Goal: Task Accomplishment & Management: Complete application form

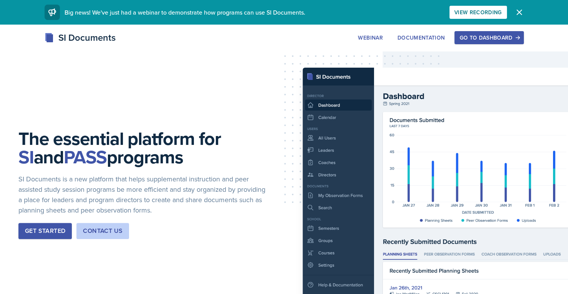
click at [487, 37] on div "Go to Dashboard" at bounding box center [488, 38] width 59 height 6
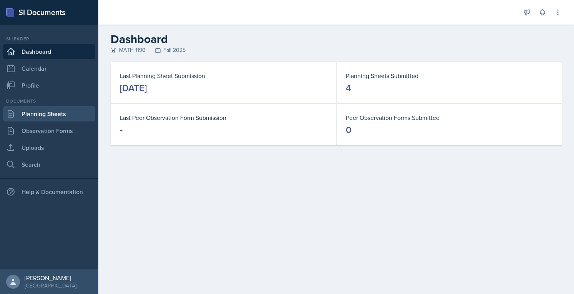
click at [28, 114] on link "Planning Sheets" at bounding box center [49, 113] width 92 height 15
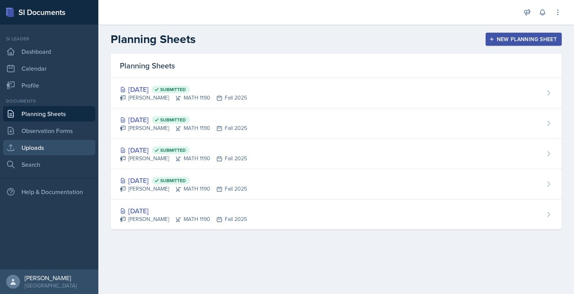
click at [62, 146] on link "Uploads" at bounding box center [49, 147] width 92 height 15
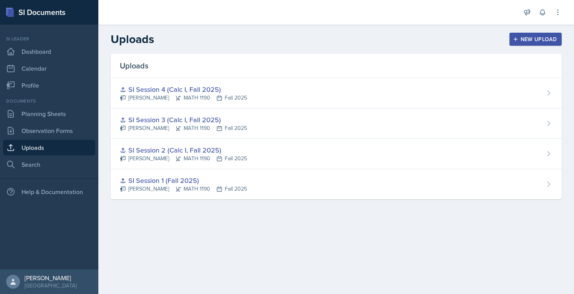
click at [188, 90] on div "SI Session 4 (Calc I, Fall 2025)" at bounding box center [183, 89] width 127 height 10
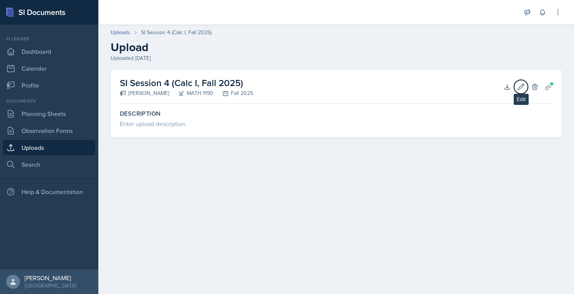
click at [519, 86] on icon at bounding box center [521, 87] width 6 height 6
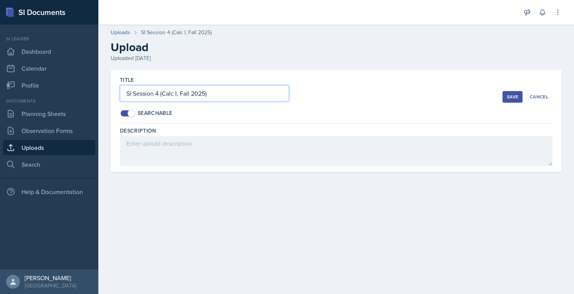
click at [245, 88] on input "SI Session 4 (Calc I, Fall 2025)" at bounding box center [204, 93] width 169 height 16
click at [539, 91] on button "Cancel" at bounding box center [538, 97] width 27 height 12
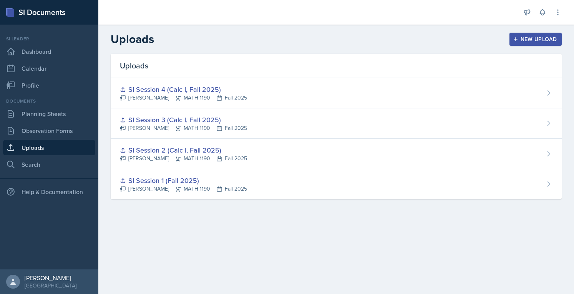
click at [532, 44] on button "New Upload" at bounding box center [535, 39] width 53 height 13
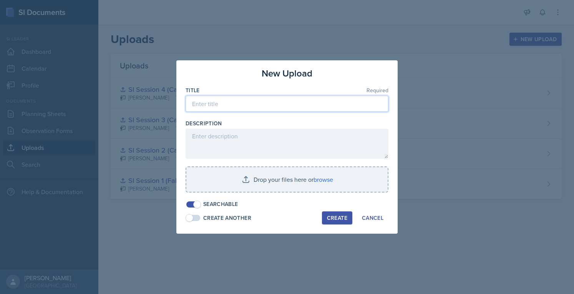
click at [304, 108] on input at bounding box center [286, 104] width 203 height 16
paste input "SI Session 4 (Calc I, Fall 2025)"
click at [224, 105] on input "SI Session 4 (Calc I, Fall 2025)" at bounding box center [286, 104] width 203 height 16
type input "SI Session 5 (Calc I, Fall 2025)"
click at [243, 191] on input "file" at bounding box center [286, 179] width 201 height 25
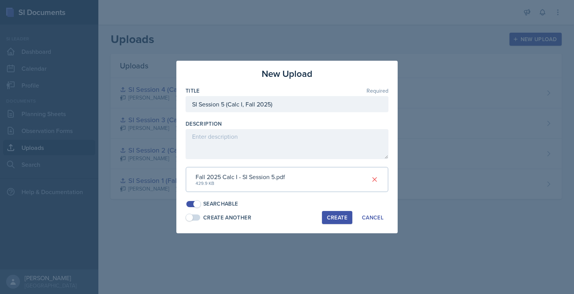
click at [333, 219] on div "Create" at bounding box center [337, 217] width 20 height 6
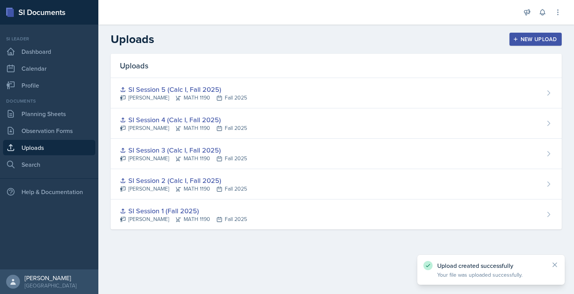
click at [516, 35] on button "New Upload" at bounding box center [535, 39] width 53 height 13
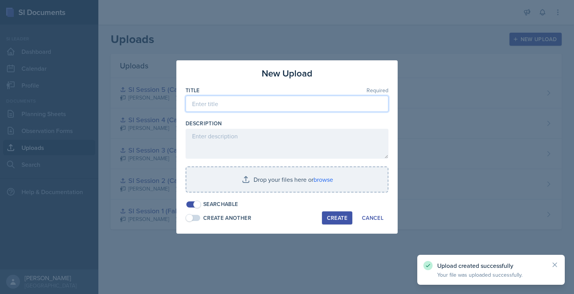
click at [270, 108] on input at bounding box center [286, 104] width 203 height 16
paste input "SI Session 4 (Calc I, Fall 2025)"
click at [225, 103] on input "SI Session 4 (Calc I, Fall 2025)" at bounding box center [286, 104] width 203 height 16
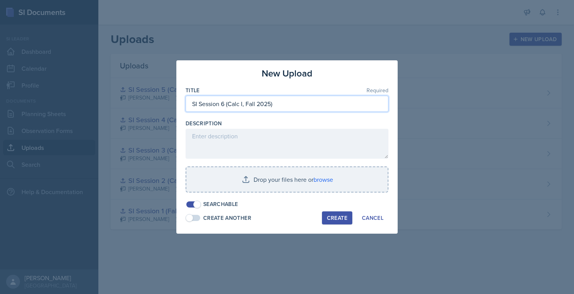
type input "SI Session 6 (Calc I, Fall 2025)"
click at [248, 185] on input "file" at bounding box center [286, 179] width 201 height 25
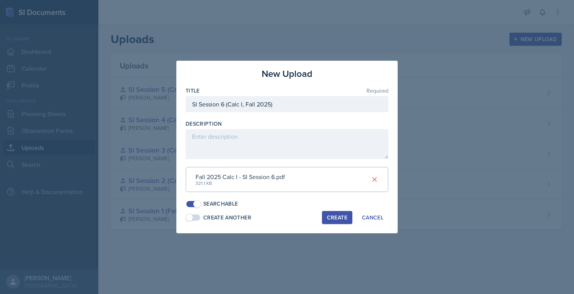
click at [340, 216] on div "Create" at bounding box center [337, 217] width 20 height 6
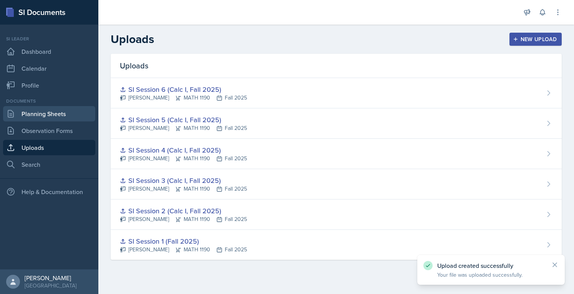
click at [60, 119] on link "Planning Sheets" at bounding box center [49, 113] width 92 height 15
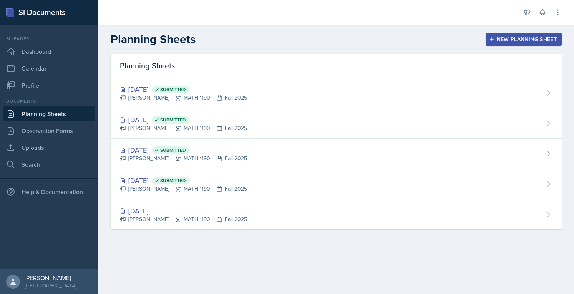
click at [514, 36] on div "New Planning Sheet" at bounding box center [523, 39] width 66 height 6
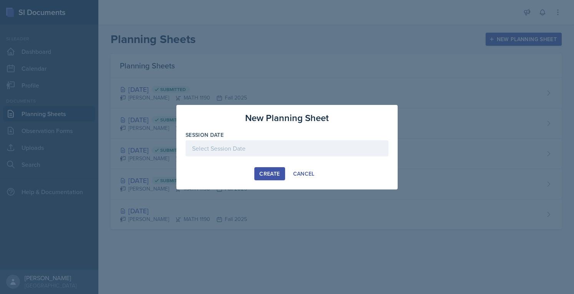
click at [270, 146] on div at bounding box center [286, 148] width 203 height 16
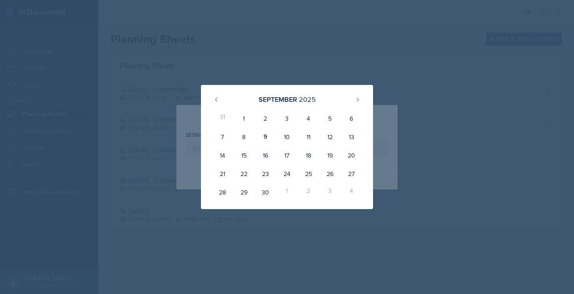
click at [283, 137] on div "10" at bounding box center [287, 136] width 22 height 18
type input "[DATE]"
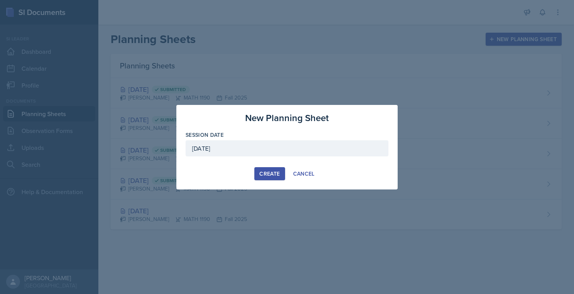
click at [269, 172] on div "Create" at bounding box center [269, 173] width 20 height 6
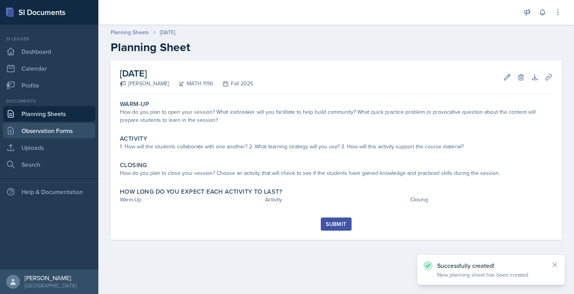
click at [31, 127] on link "Observation Forms" at bounding box center [49, 130] width 92 height 15
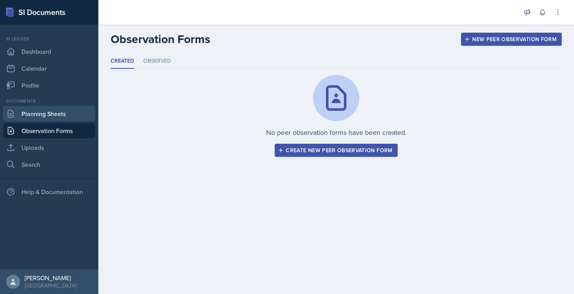
click at [43, 116] on link "Planning Sheets" at bounding box center [49, 113] width 92 height 15
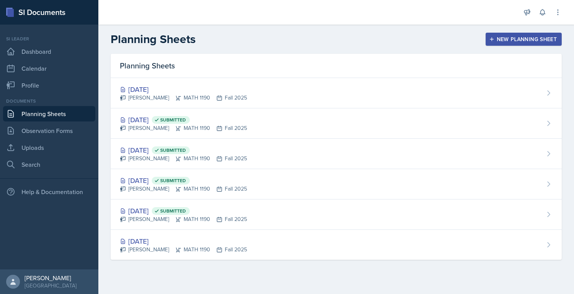
click at [507, 37] on div "New Planning Sheet" at bounding box center [523, 39] width 66 height 6
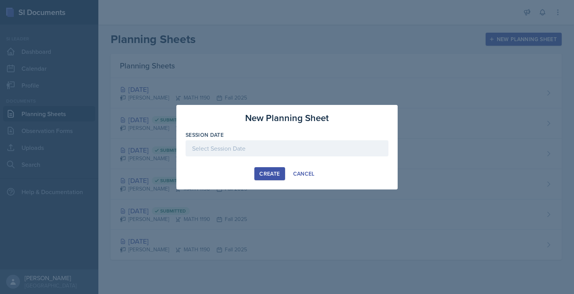
click at [283, 155] on div at bounding box center [286, 148] width 203 height 16
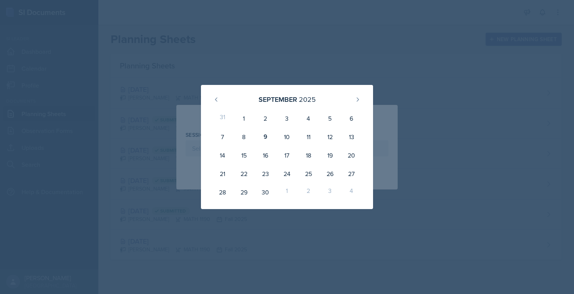
click at [328, 132] on div "12" at bounding box center [330, 136] width 22 height 18
type input "[DATE]"
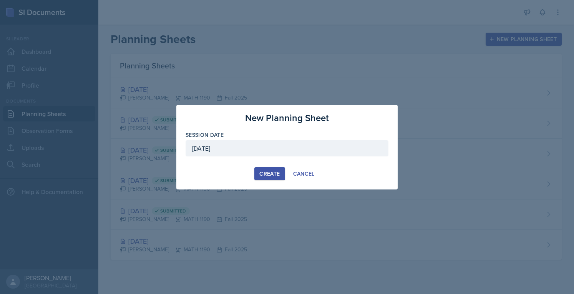
click at [275, 176] on div "Create" at bounding box center [269, 173] width 20 height 6
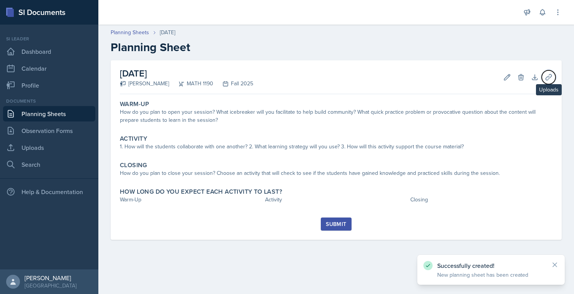
click at [547, 81] on button "Uploads" at bounding box center [548, 77] width 14 height 14
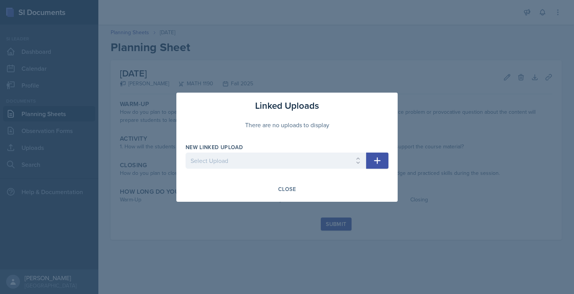
click at [381, 160] on icon "button" at bounding box center [376, 160] width 9 height 9
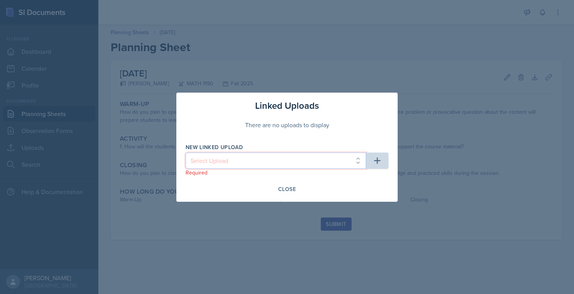
click at [342, 160] on select "Select Upload SI Session 1 (Fall 2025) SI Session 2 (Calc I, Fall 2025) SI Sess…" at bounding box center [275, 160] width 180 height 16
select select "4fafefad-eb3c-4c43-b072-b106c7b1b093"
click at [185, 152] on select "Select Upload SI Session 1 (Fall 2025) SI Session 2 (Calc I, Fall 2025) SI Sess…" at bounding box center [275, 160] width 180 height 16
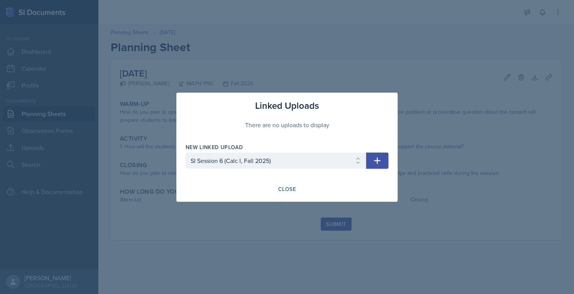
click at [370, 163] on button "button" at bounding box center [377, 160] width 22 height 16
select select
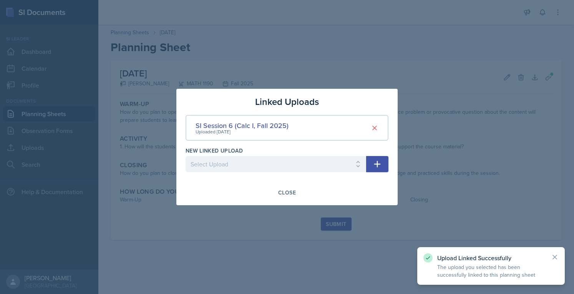
click at [286, 191] on div "Close" at bounding box center [287, 192] width 18 height 6
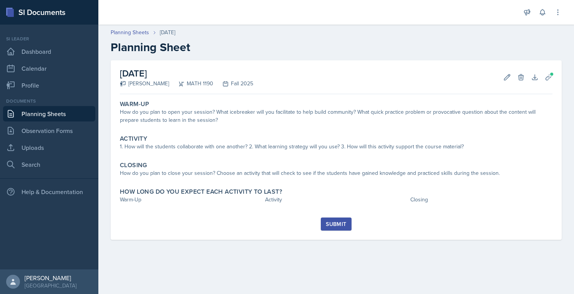
click at [47, 116] on link "Planning Sheets" at bounding box center [49, 113] width 92 height 15
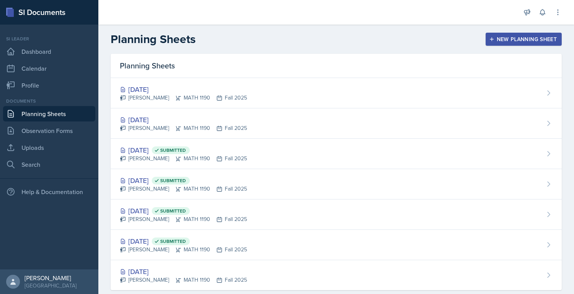
click at [179, 113] on div "[DATE] [PERSON_NAME] MATH 1190 Fall 2025" at bounding box center [336, 123] width 451 height 30
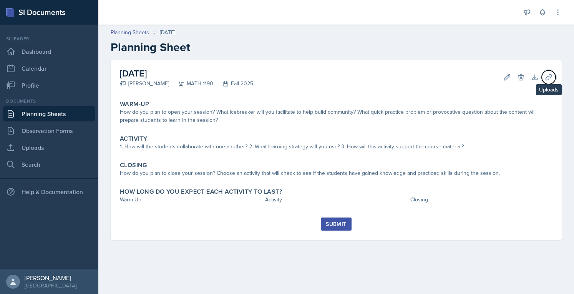
click at [544, 77] on icon at bounding box center [548, 77] width 8 height 8
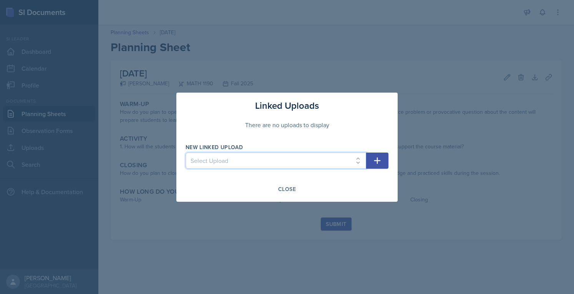
click at [283, 160] on select "Select Upload SI Session 1 (Fall 2025) SI Session 2 (Calc I, Fall 2025) SI Sess…" at bounding box center [275, 160] width 180 height 16
select select "9bd463f1-6571-42a6-8ffc-a106a5f87e9e"
click at [185, 152] on select "Select Upload SI Session 1 (Fall 2025) SI Session 2 (Calc I, Fall 2025) SI Sess…" at bounding box center [275, 160] width 180 height 16
click at [379, 163] on icon "button" at bounding box center [376, 160] width 9 height 9
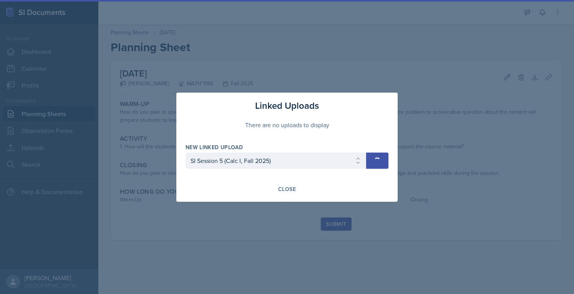
select select
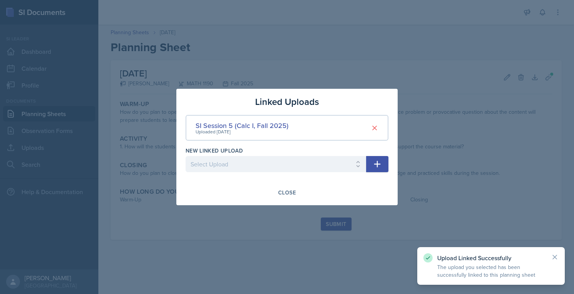
click at [279, 187] on button "Close" at bounding box center [287, 192] width 28 height 13
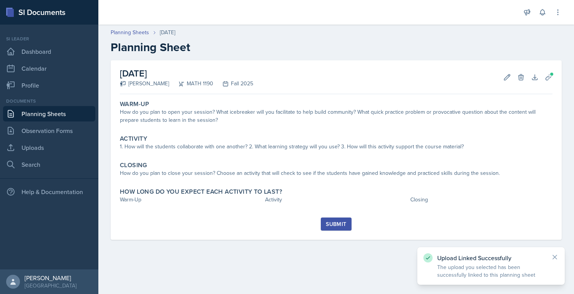
click at [55, 115] on link "Planning Sheets" at bounding box center [49, 113] width 92 height 15
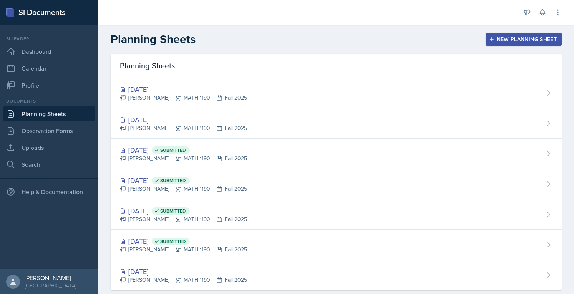
click at [184, 119] on div "[DATE]" at bounding box center [183, 119] width 127 height 10
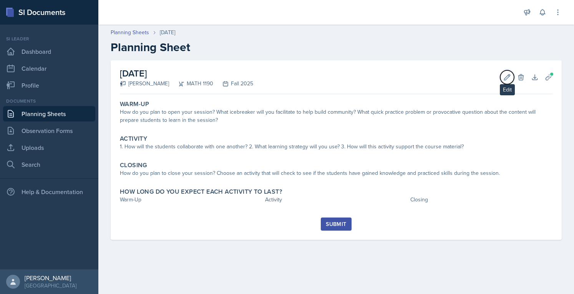
click at [504, 79] on icon at bounding box center [507, 77] width 6 height 6
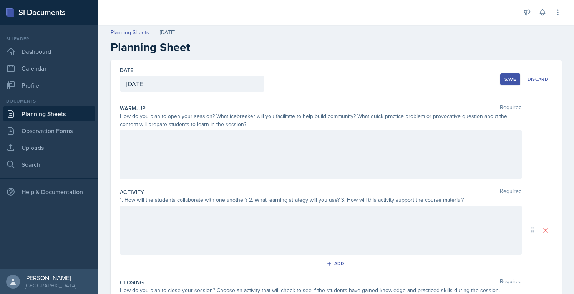
click at [264, 156] on div at bounding box center [321, 154] width 402 height 49
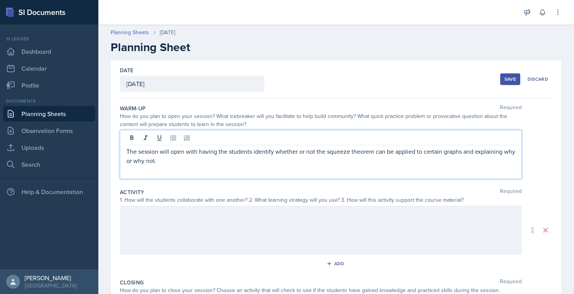
click at [349, 227] on div at bounding box center [321, 229] width 402 height 49
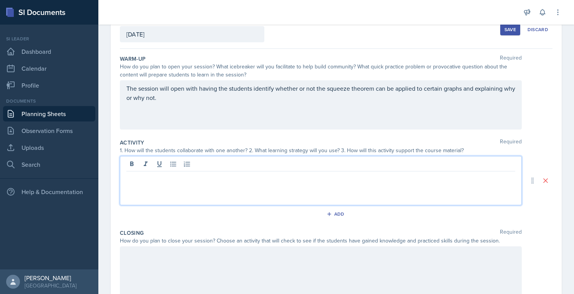
scroll to position [55, 0]
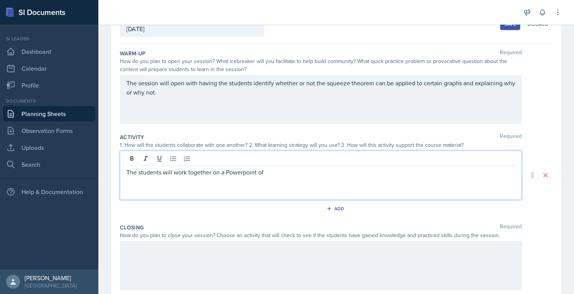
click at [250, 168] on p "The students will work together on a Powerpoint of" at bounding box center [320, 171] width 389 height 9
click at [319, 168] on p "The students will work together on a PowerPoint of" at bounding box center [320, 171] width 389 height 9
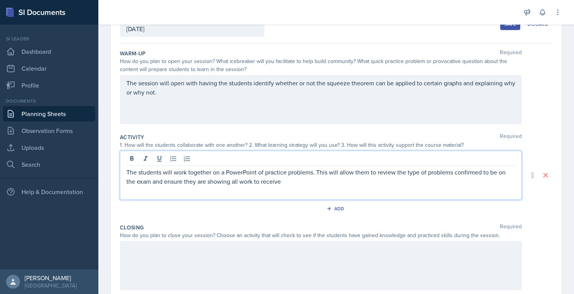
click at [319, 176] on p "The students will work together on a PowerPoint of practice problems. This will…" at bounding box center [320, 176] width 389 height 18
click at [316, 174] on p "The students will work together on a PowerPoint of practice problems. This will…" at bounding box center [320, 176] width 389 height 18
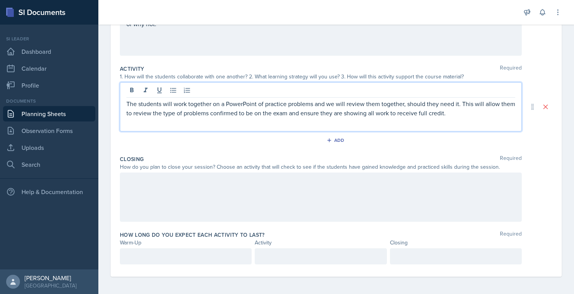
click at [211, 258] on div at bounding box center [186, 256] width 132 height 16
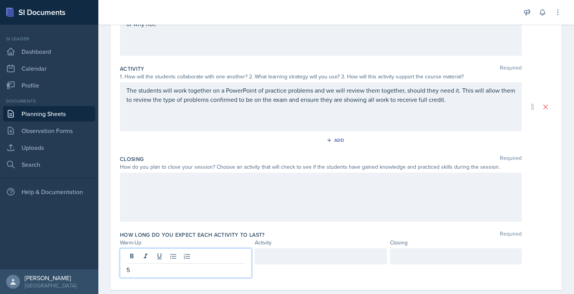
click at [328, 248] on div at bounding box center [321, 256] width 132 height 16
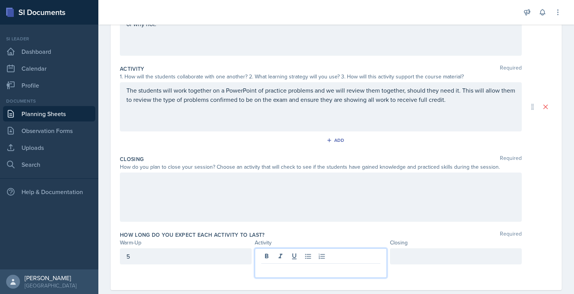
scroll to position [137, 0]
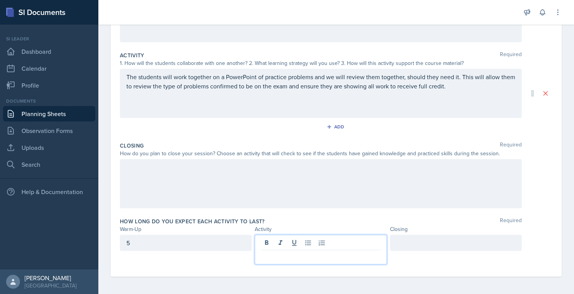
click at [419, 242] on div at bounding box center [456, 243] width 132 height 16
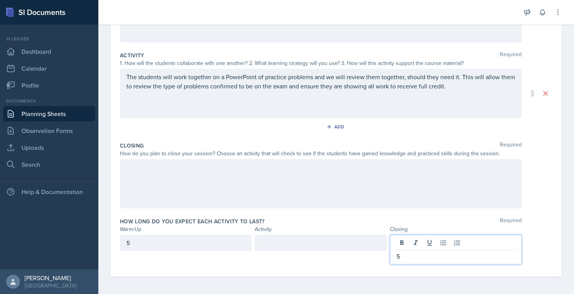
click at [299, 243] on div at bounding box center [321, 243] width 132 height 16
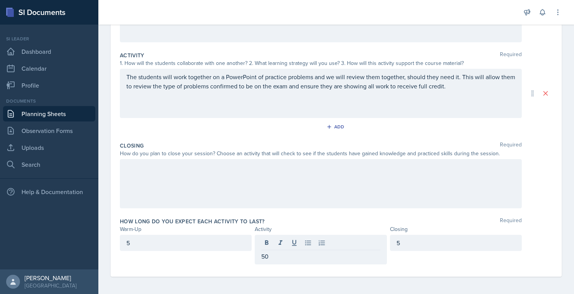
click at [315, 175] on div at bounding box center [321, 183] width 402 height 49
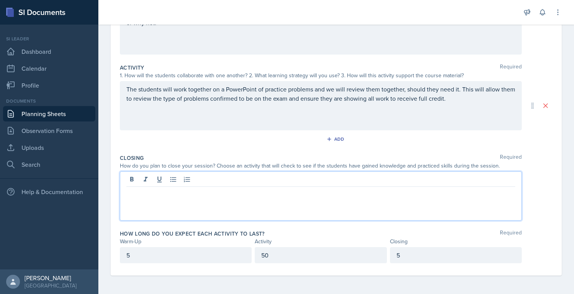
scroll to position [123, 0]
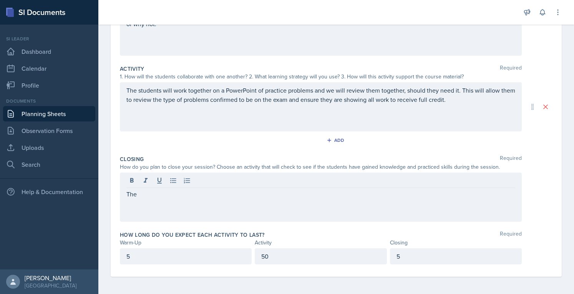
click at [321, 207] on div "The" at bounding box center [321, 196] width 402 height 49
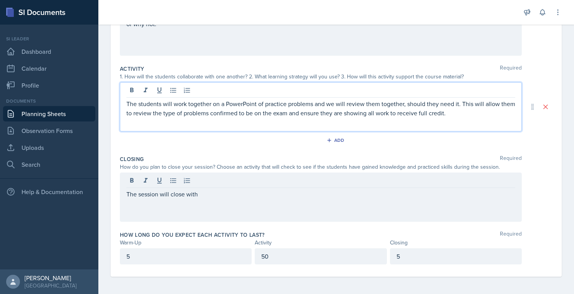
click at [320, 91] on div "The students will work together on a PowerPoint of practice problems and we wil…" at bounding box center [321, 106] width 402 height 49
click at [322, 99] on p "The students will work together on a PowerPoint of practice problems and presen…" at bounding box center [320, 108] width 389 height 18
click at [363, 104] on p "The students will work together on a PowerPoint of practice problems, present t…" at bounding box center [320, 108] width 389 height 18
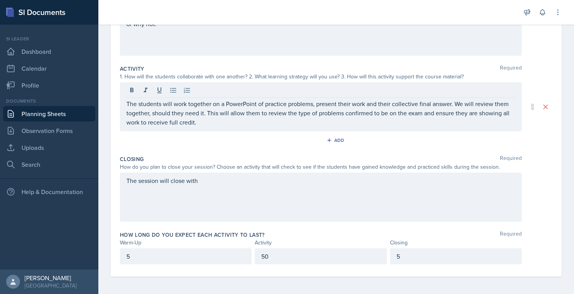
click at [286, 190] on div "The session will close with" at bounding box center [321, 196] width 402 height 49
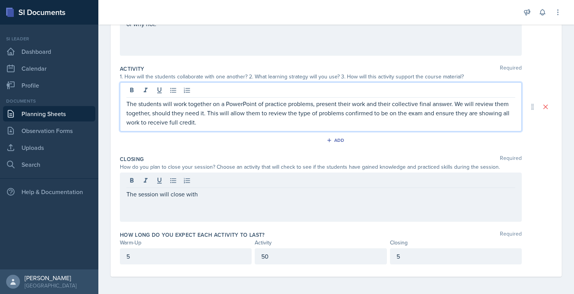
click at [144, 111] on p "The students will work together on a PowerPoint of practice problems, present t…" at bounding box center [320, 113] width 389 height 28
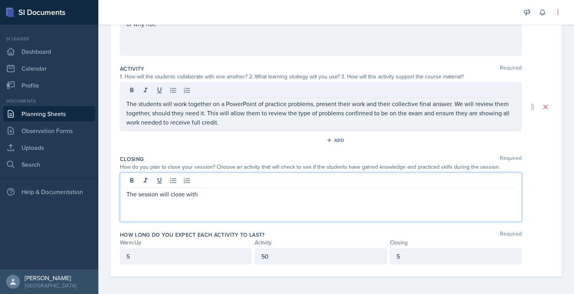
click at [208, 181] on div "The session will close with" at bounding box center [321, 196] width 402 height 49
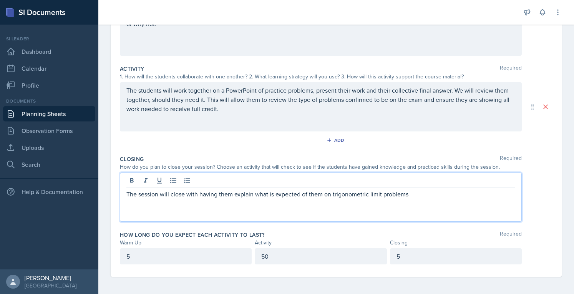
drag, startPoint x: 417, startPoint y: 193, endPoint x: 399, endPoint y: 205, distance: 21.7
click at [399, 205] on div "The session will close with having them explain what is expected of them on tri…" at bounding box center [321, 196] width 402 height 49
click at [429, 198] on div "The session will close with having them explain what is expected of them on tri…" at bounding box center [321, 196] width 402 height 49
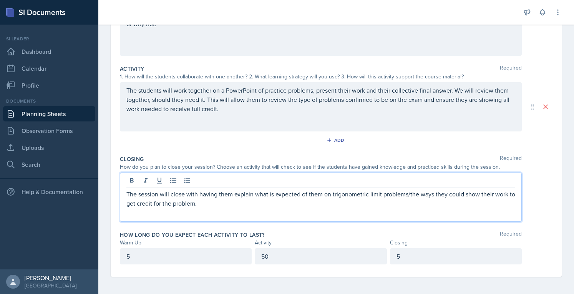
scroll to position [0, 0]
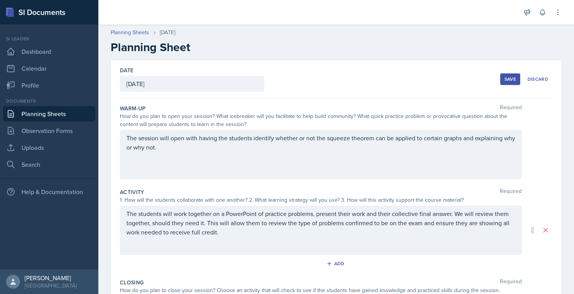
click at [504, 86] on div "Save Discard" at bounding box center [526, 79] width 52 height 18
click at [504, 81] on div "Save" at bounding box center [510, 79] width 12 height 6
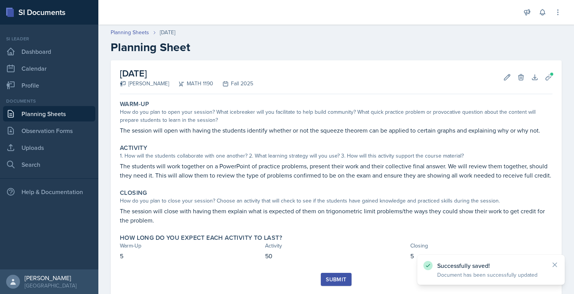
click at [341, 282] on div "Submit" at bounding box center [336, 279] width 20 height 6
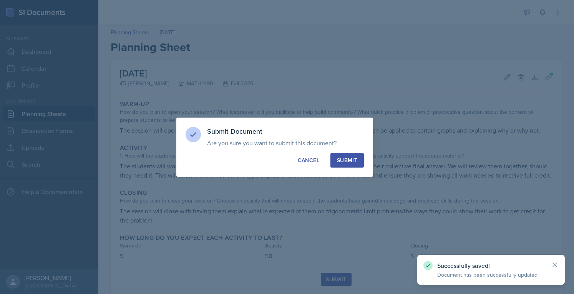
click at [341, 159] on div "Submit" at bounding box center [347, 160] width 20 height 8
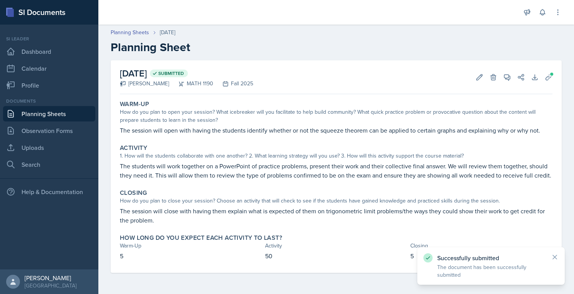
click at [56, 112] on link "Planning Sheets" at bounding box center [49, 113] width 92 height 15
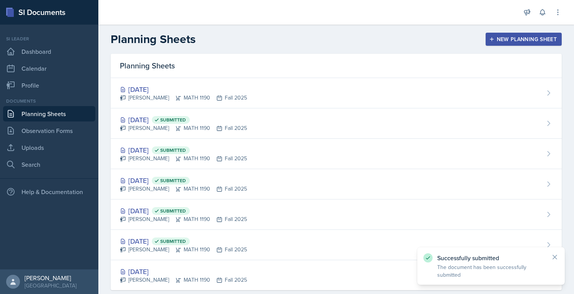
click at [226, 80] on div "[DATE] [PERSON_NAME] MATH 1190 Fall 2025" at bounding box center [336, 93] width 451 height 30
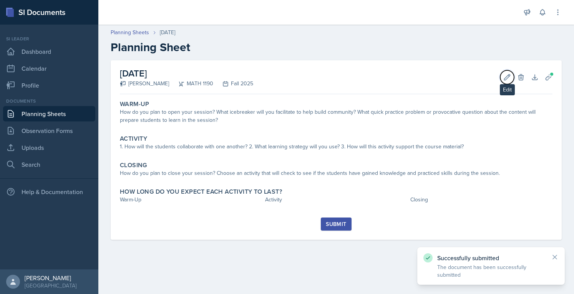
click at [505, 81] on button "Edit" at bounding box center [507, 77] width 14 height 14
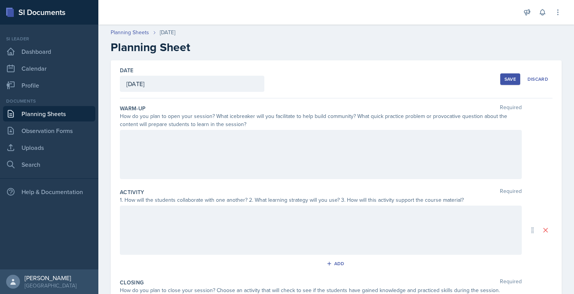
click at [77, 110] on link "Planning Sheets" at bounding box center [49, 113] width 92 height 15
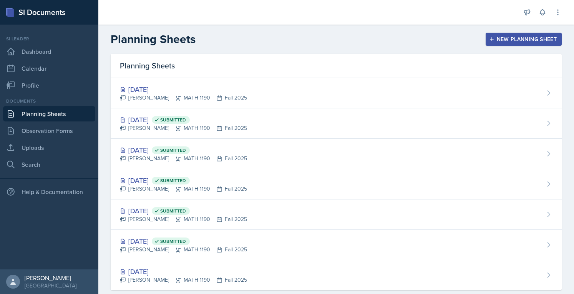
click at [184, 94] on div "[PERSON_NAME] MATH 1190 Fall 2025" at bounding box center [183, 98] width 127 height 8
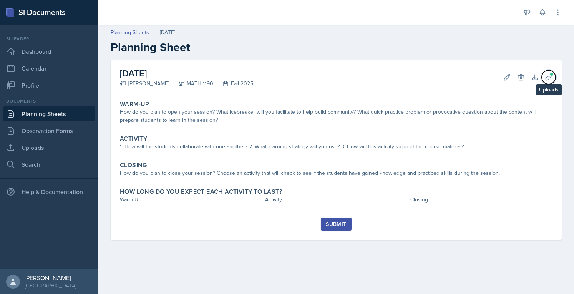
click at [549, 75] on icon at bounding box center [548, 77] width 8 height 8
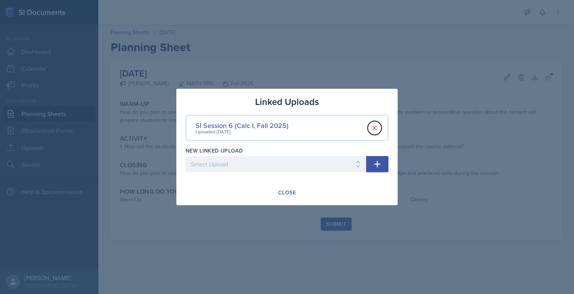
click at [378, 125] on icon at bounding box center [375, 128] width 8 height 8
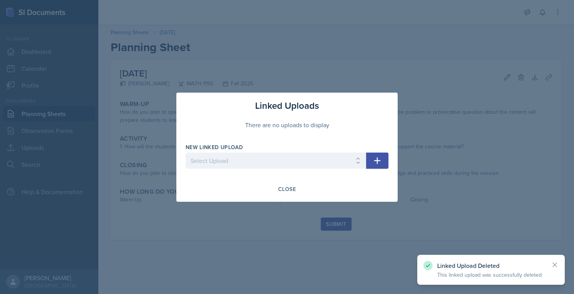
click at [294, 67] on div at bounding box center [287, 147] width 574 height 294
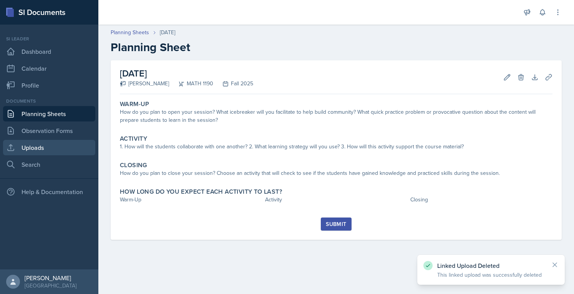
click at [56, 141] on link "Uploads" at bounding box center [49, 147] width 92 height 15
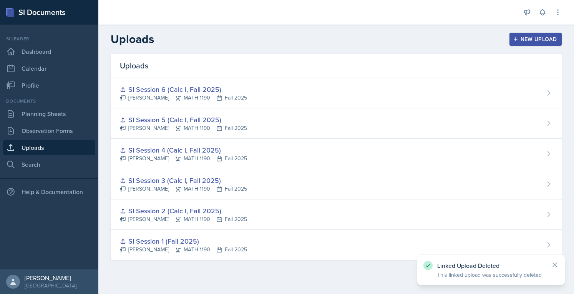
click at [548, 33] on button "New Upload" at bounding box center [535, 39] width 53 height 13
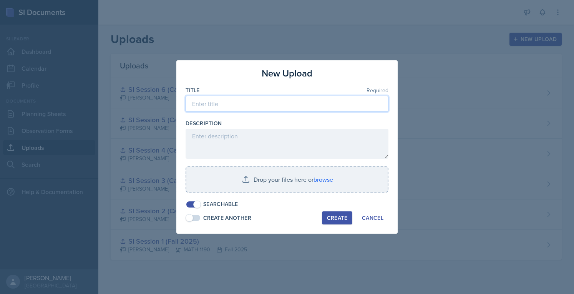
click at [322, 97] on input at bounding box center [286, 104] width 203 height 16
paste input "SI Session 4 (Calc I, Fall 2025)"
click at [195, 98] on input "SI Session 4 (Calc I, Fall 2025)" at bounding box center [286, 104] width 203 height 16
click at [243, 104] on input "(Fixed) SI Session 4 (Calc I, Fall 2025)" at bounding box center [286, 104] width 203 height 16
type input "(Fixed) SI Session 6 (Calc I, Fall 2025)"
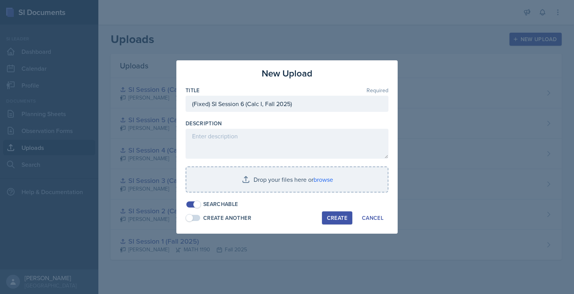
click at [259, 177] on input "file" at bounding box center [286, 179] width 201 height 25
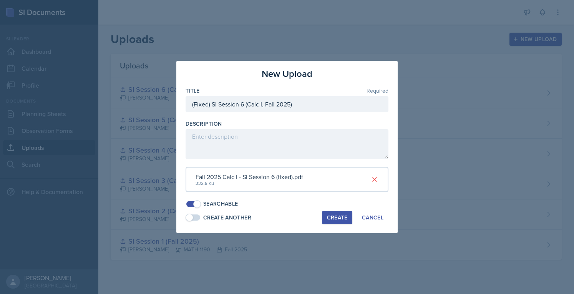
click at [337, 217] on div "Create" at bounding box center [337, 217] width 20 height 6
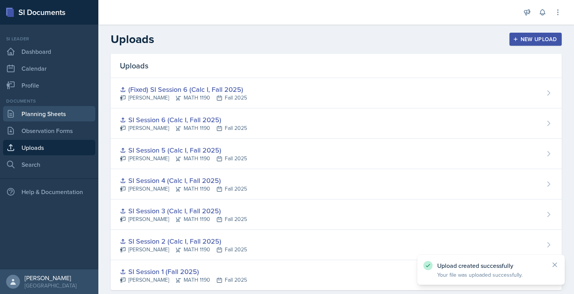
click at [43, 109] on link "Planning Sheets" at bounding box center [49, 113] width 92 height 15
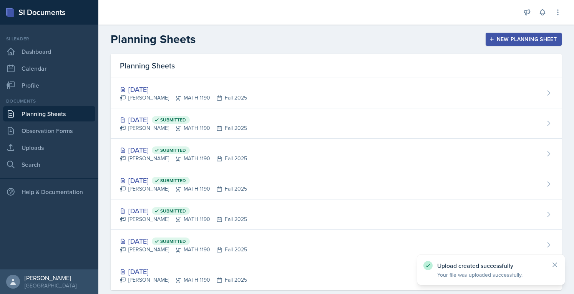
click at [207, 83] on div "[DATE] [PERSON_NAME] MATH 1190 Fall 2025" at bounding box center [336, 93] width 451 height 30
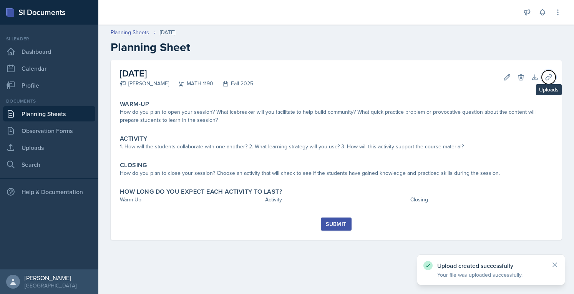
click at [554, 76] on button "Uploads" at bounding box center [548, 77] width 14 height 14
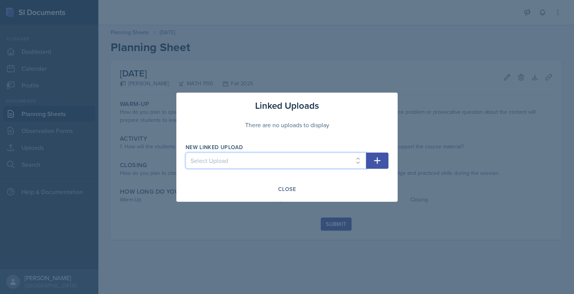
click at [284, 157] on select "Select Upload SI Session 1 (Fall 2025) SI Session 2 (Calc I, Fall 2025) SI Sess…" at bounding box center [275, 160] width 180 height 16
select select "fcd56aec-12be-45e2-bbca-ed58ab55d5d5"
click at [185, 152] on select "Select Upload SI Session 1 (Fall 2025) SI Session 2 (Calc I, Fall 2025) SI Sess…" at bounding box center [275, 160] width 180 height 16
click at [369, 165] on button "button" at bounding box center [377, 160] width 22 height 16
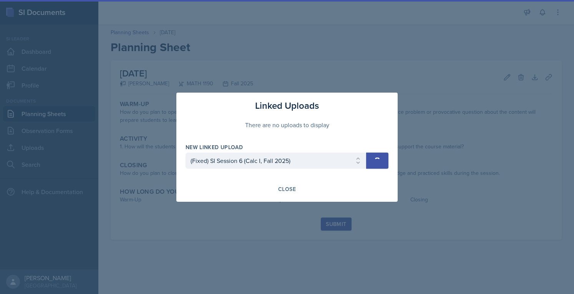
select select
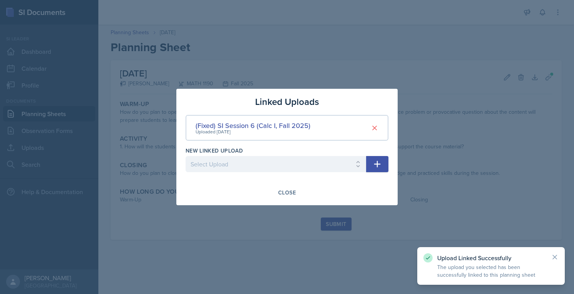
click at [288, 195] on div "Close" at bounding box center [287, 192] width 18 height 6
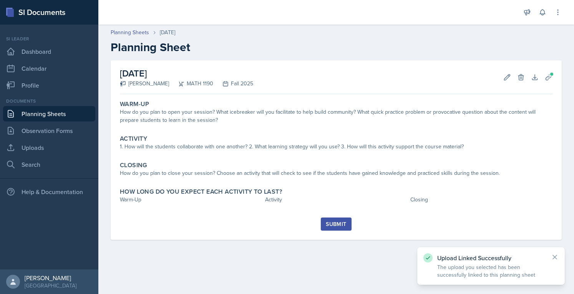
click at [332, 219] on button "Submit" at bounding box center [336, 223] width 30 height 13
click at [509, 76] on icon at bounding box center [507, 77] width 8 height 8
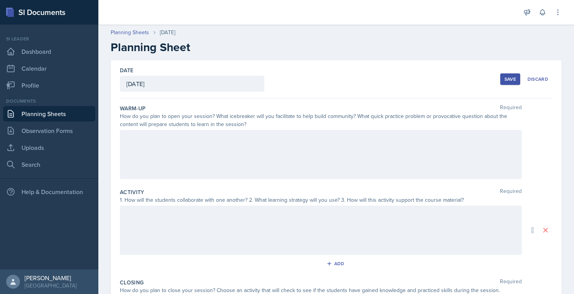
click at [251, 142] on div at bounding box center [321, 154] width 402 height 49
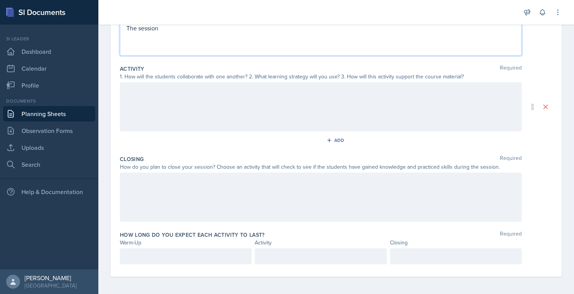
click at [141, 255] on p at bounding box center [185, 255] width 119 height 9
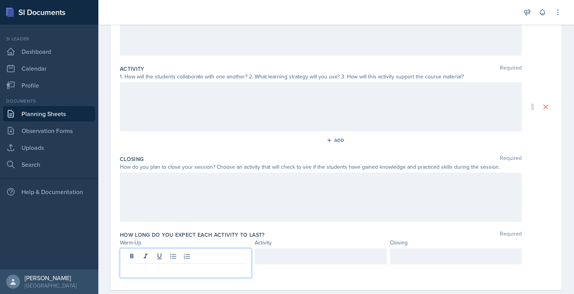
scroll to position [137, 0]
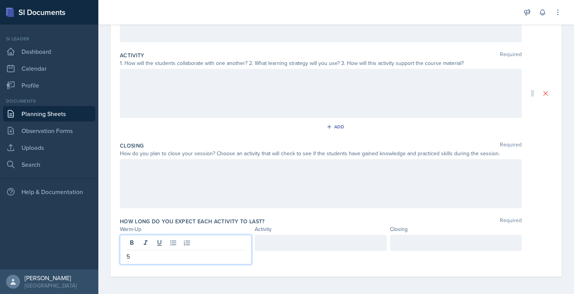
click at [311, 243] on div at bounding box center [321, 243] width 132 height 16
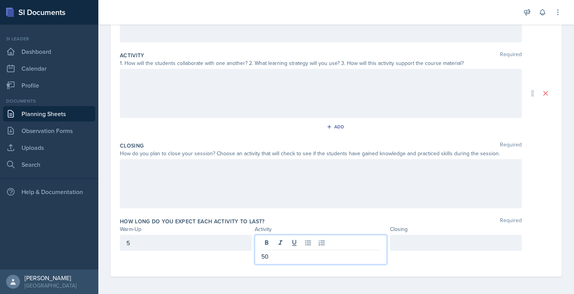
click at [453, 237] on div at bounding box center [456, 243] width 132 height 16
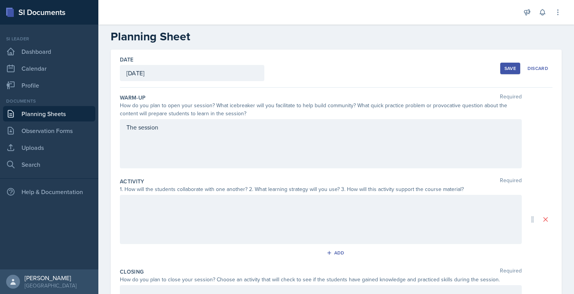
click at [356, 128] on p "The session" at bounding box center [320, 126] width 389 height 9
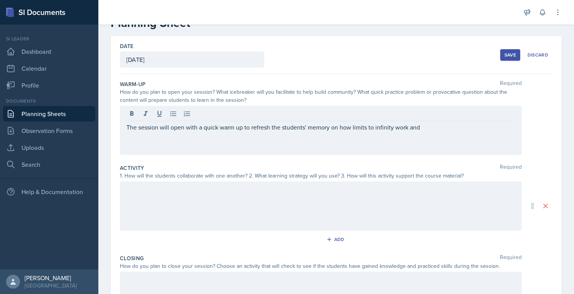
click at [356, 203] on div at bounding box center [321, 205] width 402 height 49
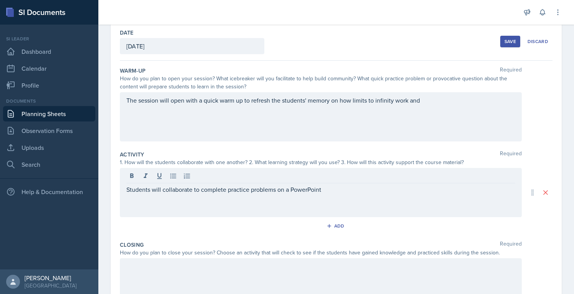
click at [337, 222] on button "Add" at bounding box center [336, 226] width 25 height 12
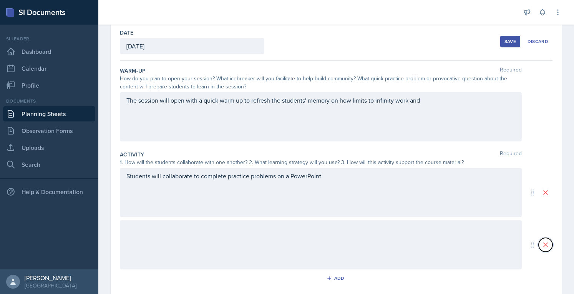
click at [543, 243] on icon at bounding box center [545, 245] width 4 height 4
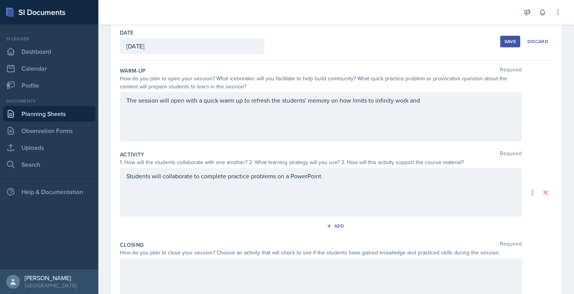
click at [477, 194] on div "Students will collaborate to complete practice problems on a PowerPoint" at bounding box center [321, 192] width 402 height 49
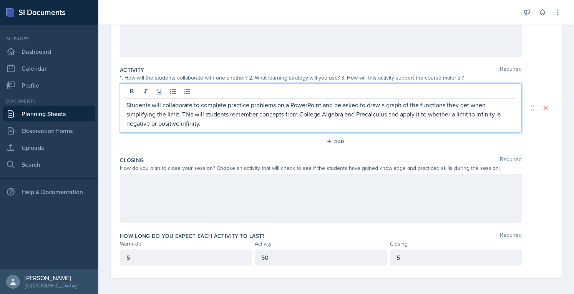
scroll to position [123, 0]
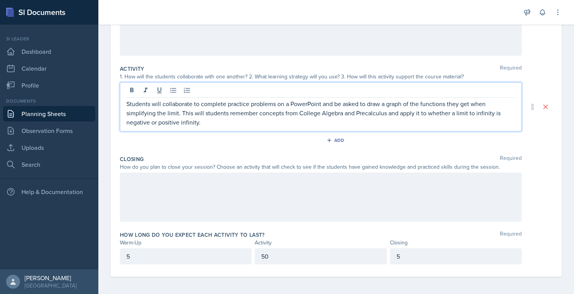
click at [336, 205] on div at bounding box center [321, 196] width 402 height 49
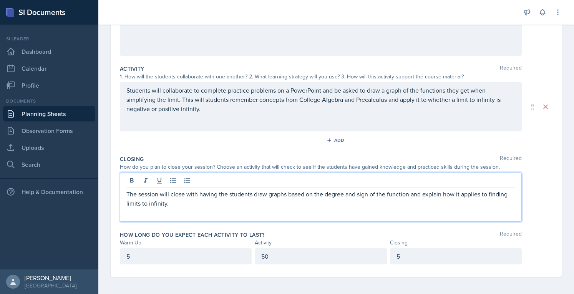
scroll to position [0, 0]
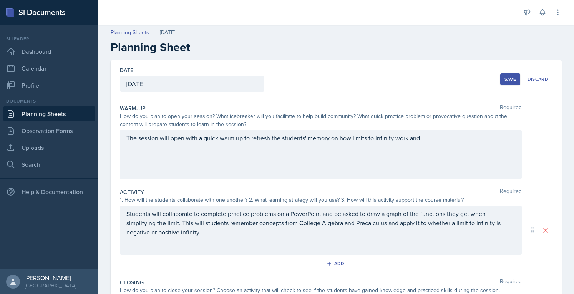
click at [500, 76] on button "Save" at bounding box center [510, 79] width 20 height 12
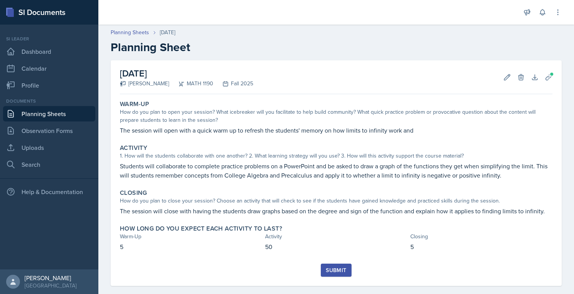
click at [321, 271] on button "Submit" at bounding box center [336, 269] width 30 height 13
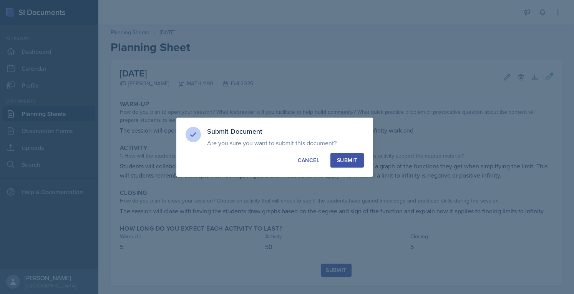
click at [342, 160] on div "Submit" at bounding box center [347, 160] width 20 height 8
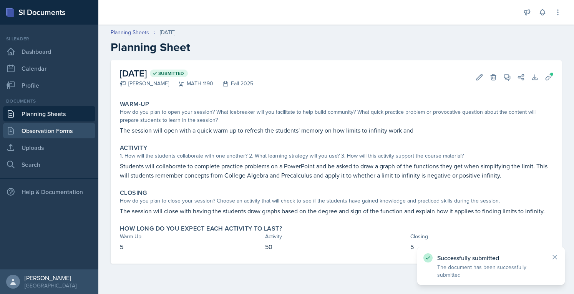
click at [60, 128] on link "Observation Forms" at bounding box center [49, 130] width 92 height 15
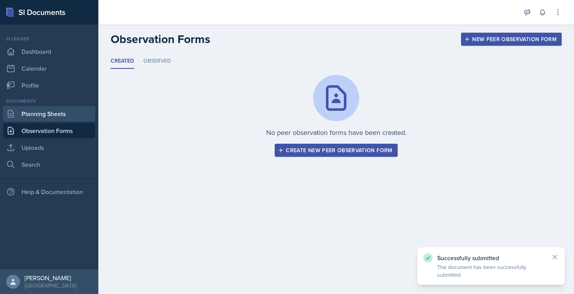
click at [62, 113] on link "Planning Sheets" at bounding box center [49, 113] width 92 height 15
